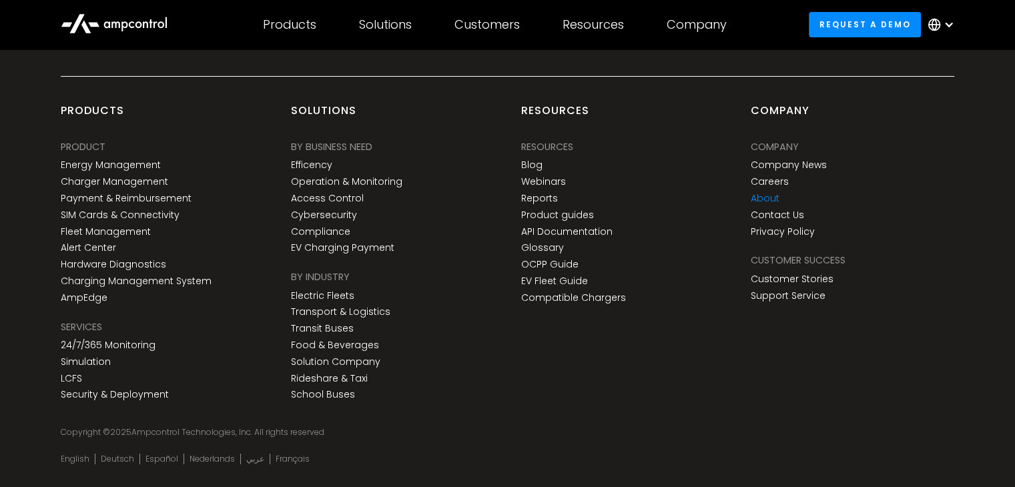
scroll to position [4833, 0]
click at [761, 202] on link "About" at bounding box center [765, 196] width 29 height 11
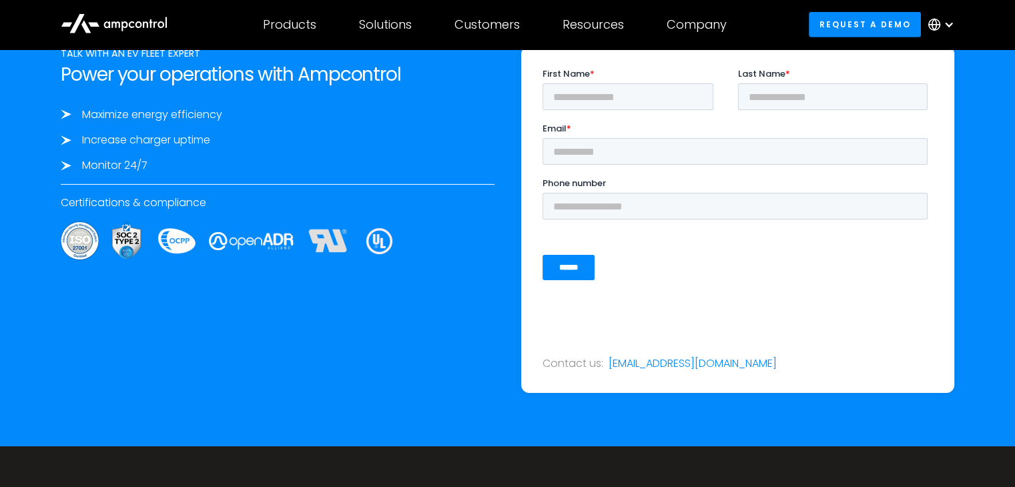
scroll to position [4657, 0]
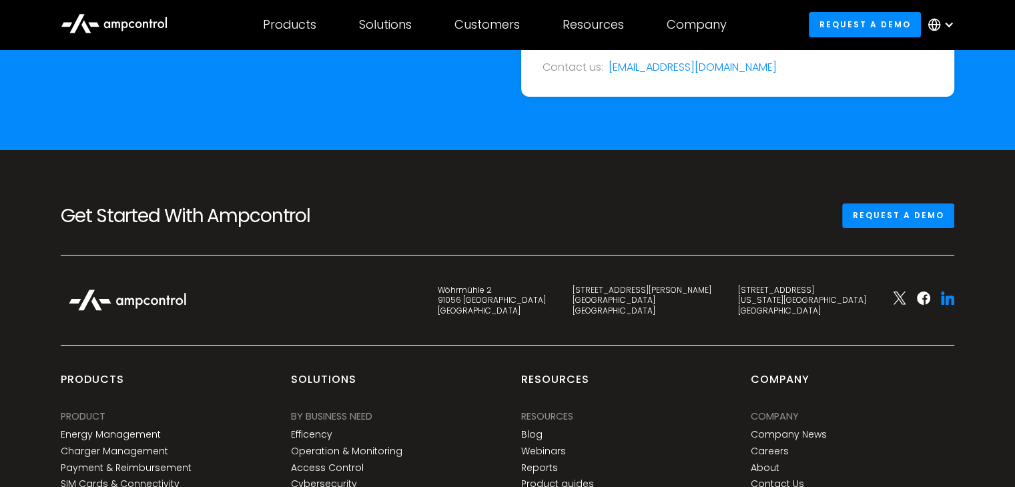
click at [946, 292] on icon at bounding box center [947, 298] width 13 height 13
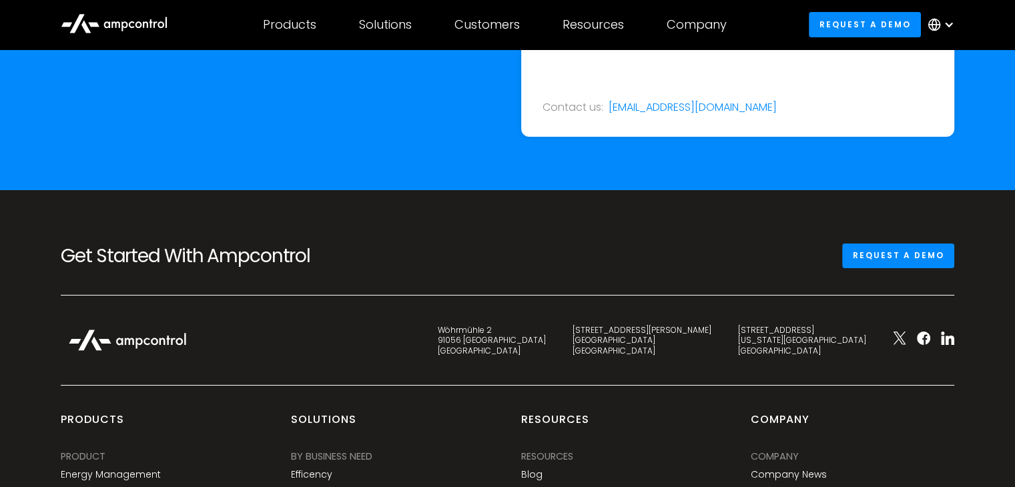
scroll to position [77, 0]
